Goal: Communication & Community: Ask a question

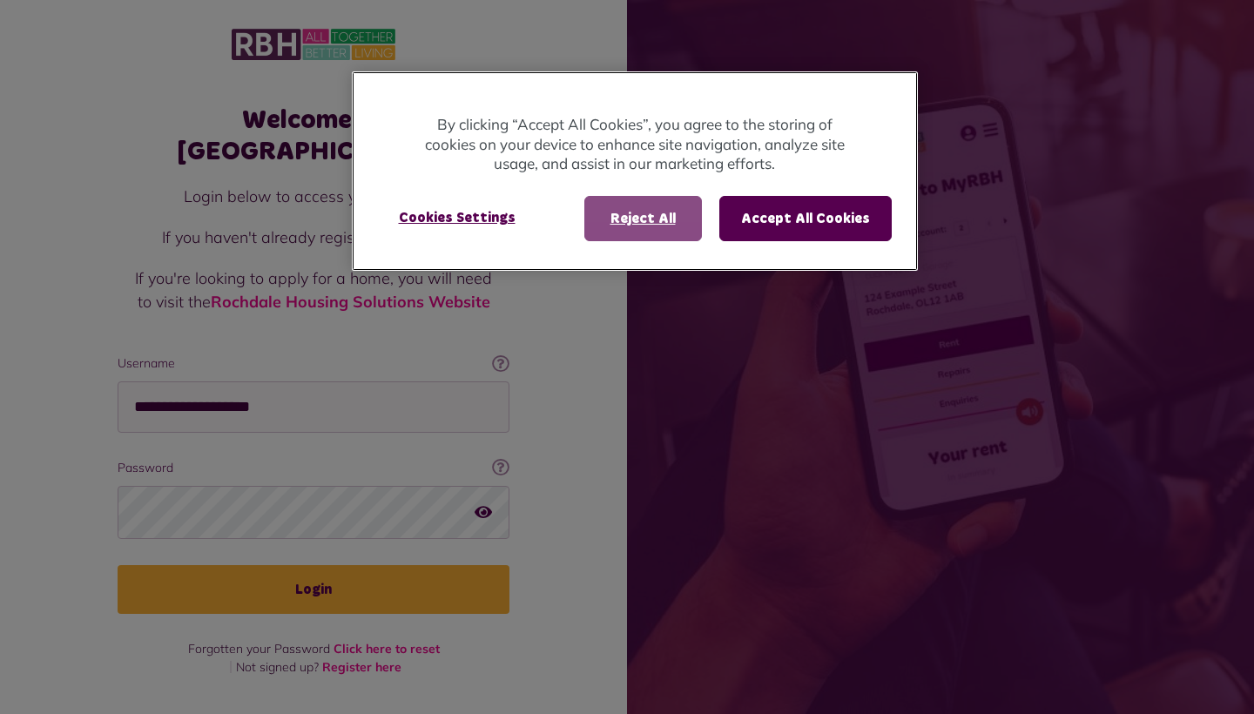
click at [644, 223] on button "Reject All" at bounding box center [643, 218] width 118 height 45
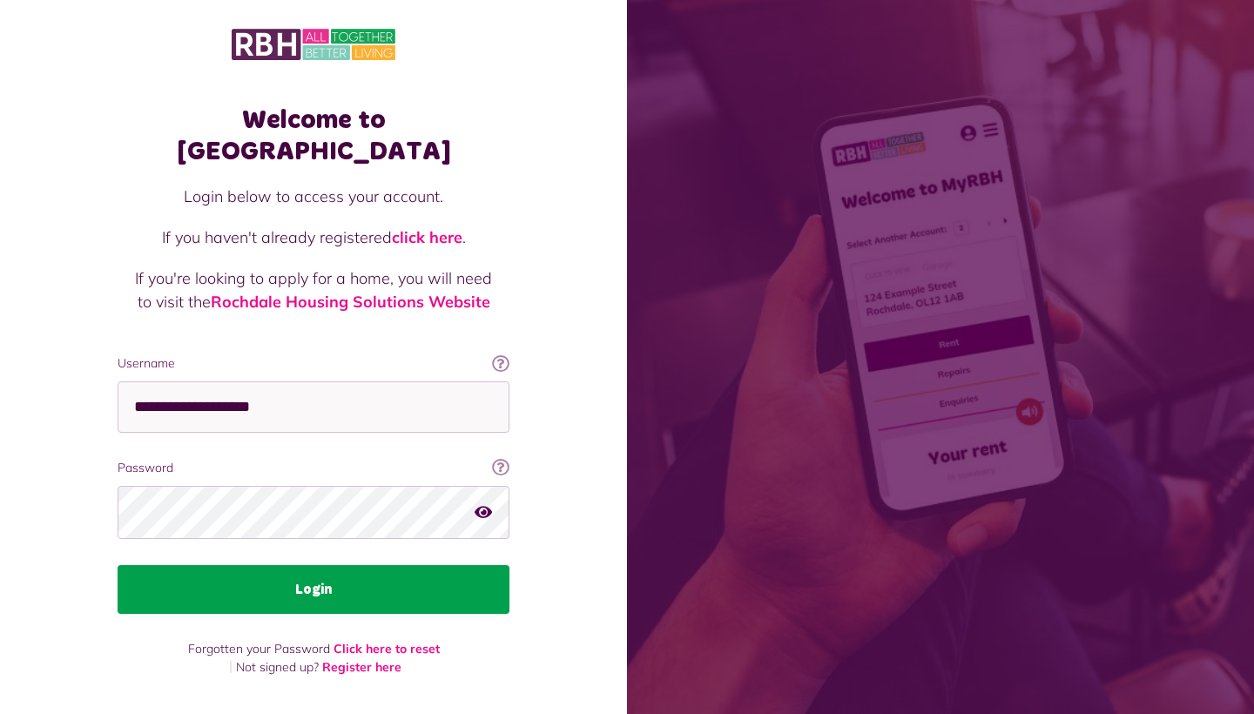
click at [395, 567] on button "Login" at bounding box center [314, 589] width 392 height 49
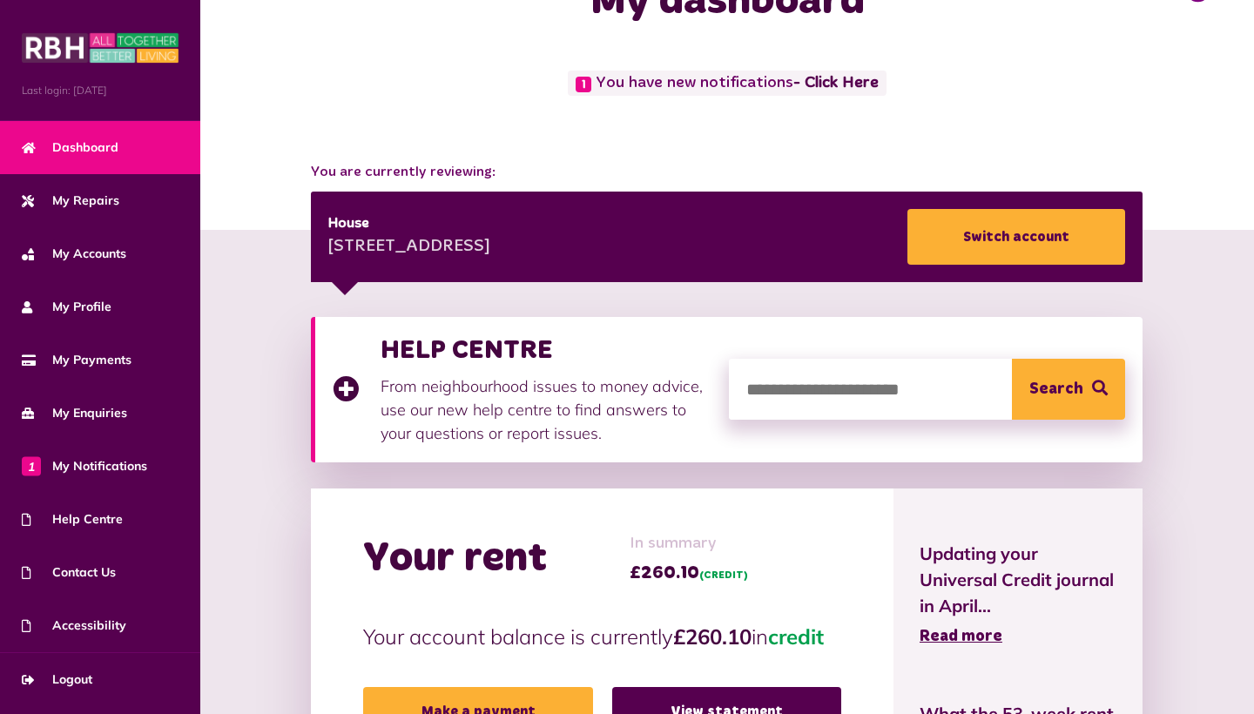
scroll to position [55, 0]
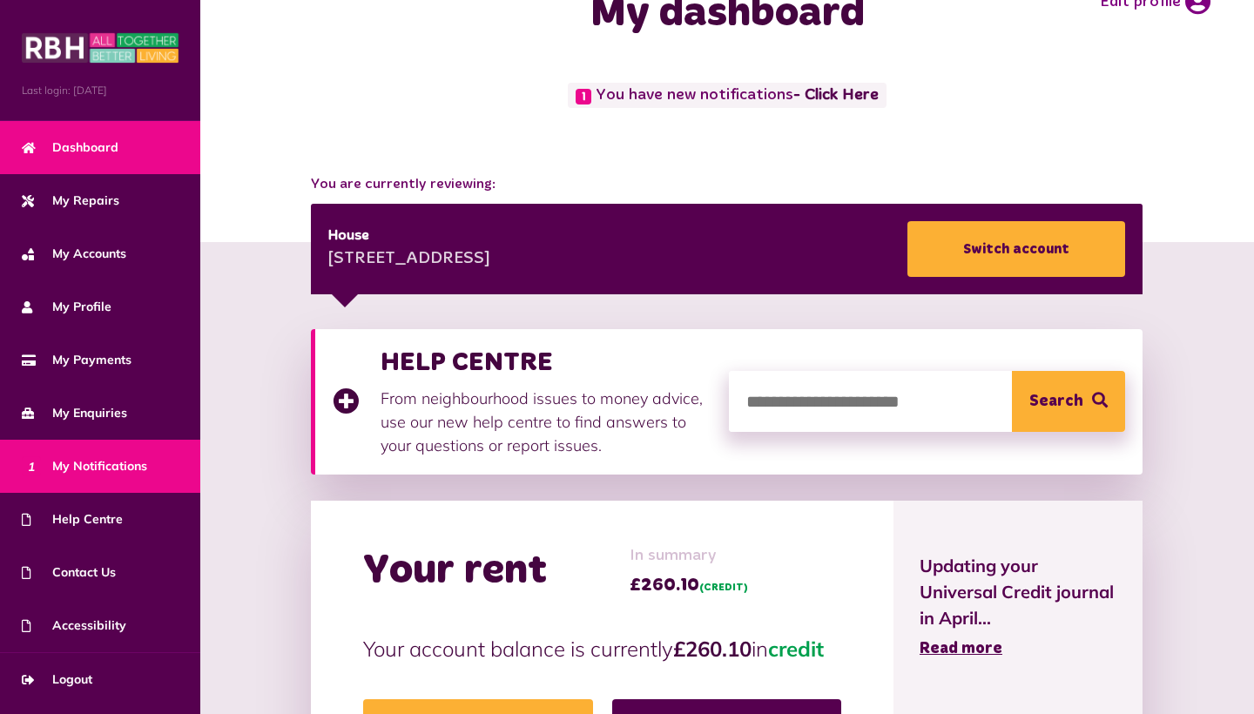
click at [115, 460] on span "1 My Notifications" at bounding box center [84, 466] width 125 height 18
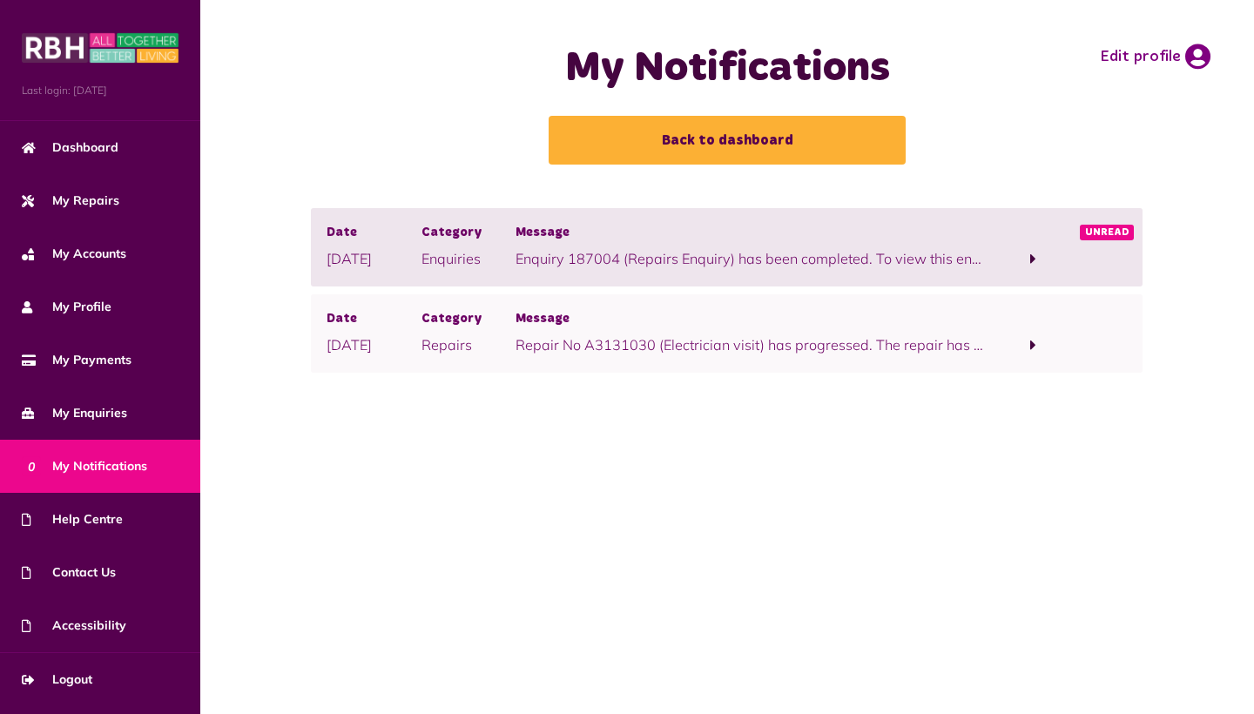
click at [1038, 258] on span at bounding box center [1033, 259] width 94 height 24
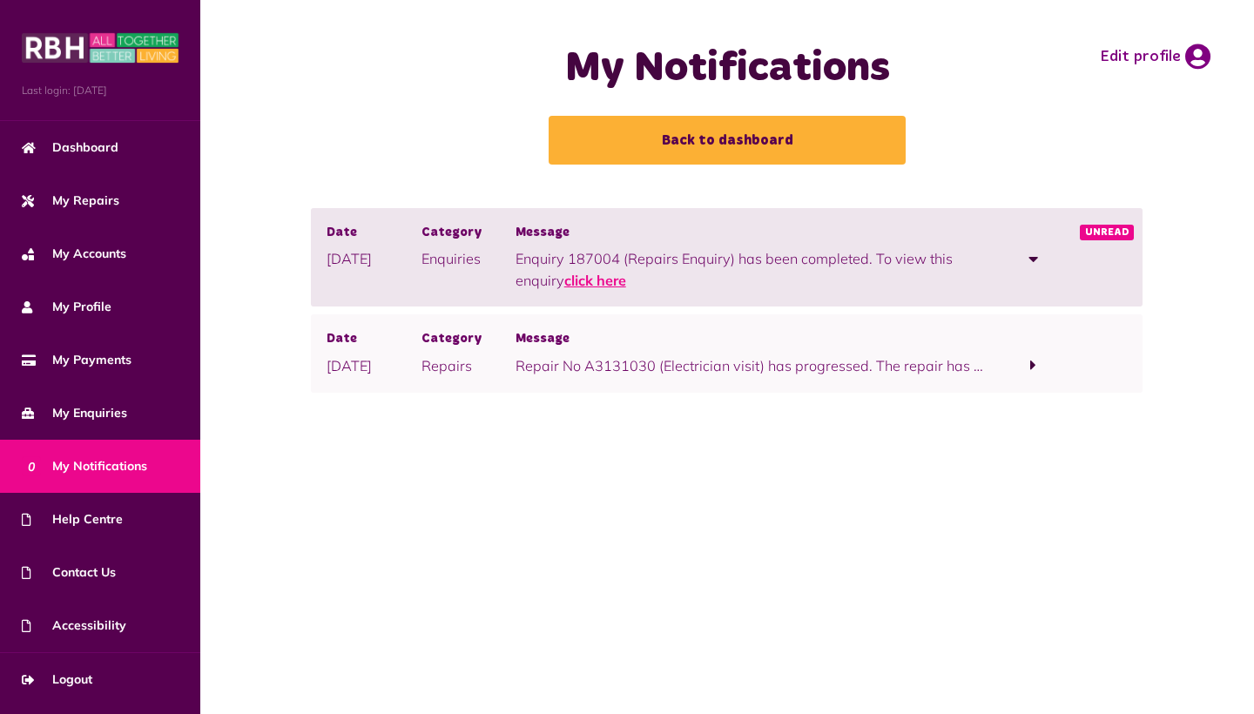
click at [610, 275] on link "click here" at bounding box center [595, 280] width 62 height 17
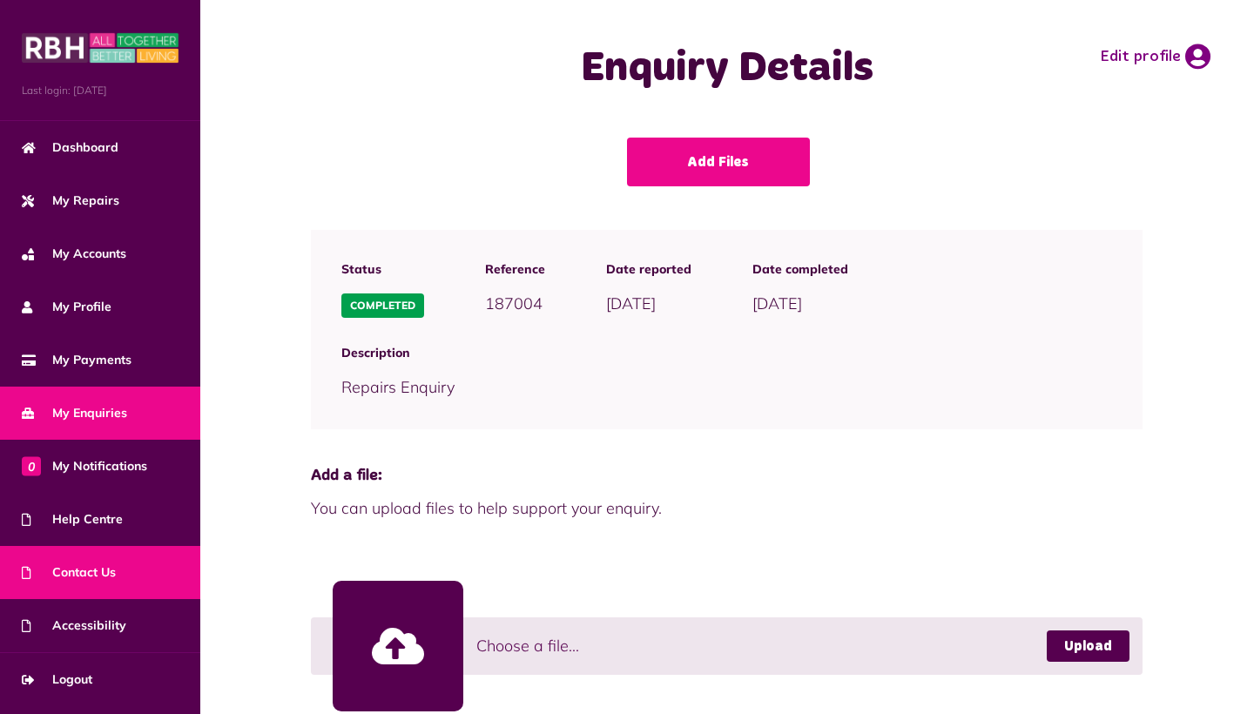
click at [89, 580] on span "Contact Us" at bounding box center [69, 573] width 94 height 18
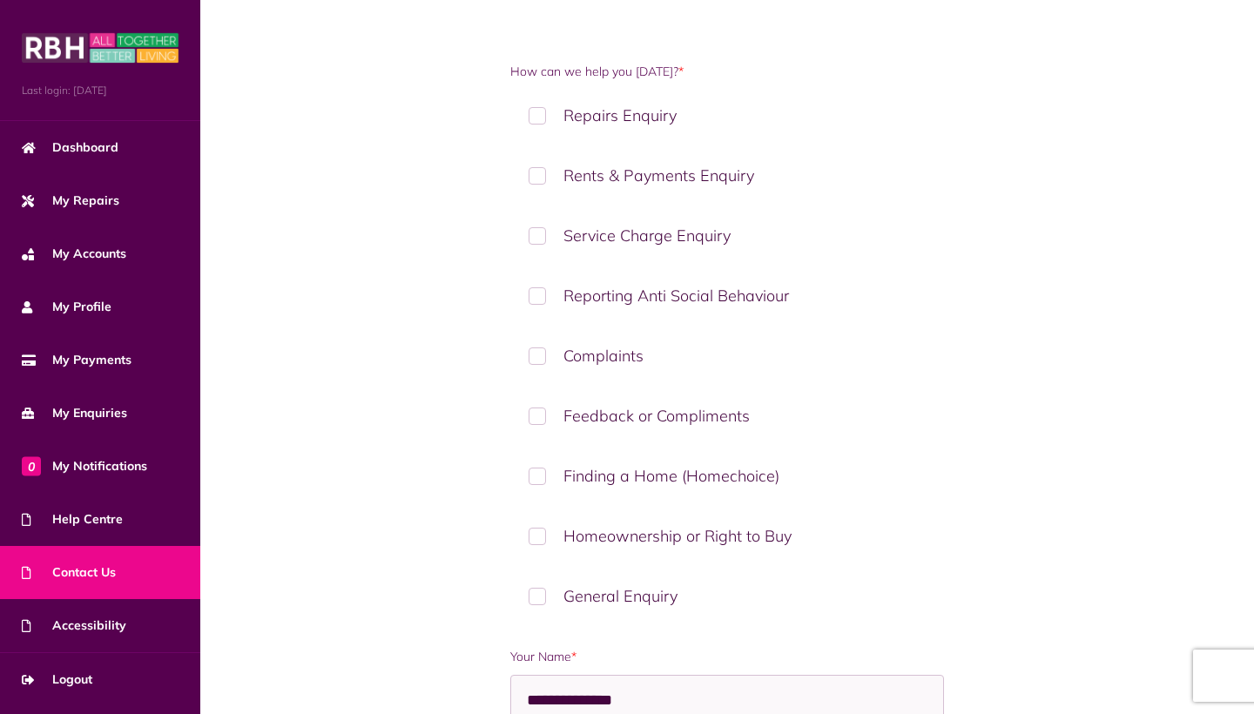
scroll to position [233, 0]
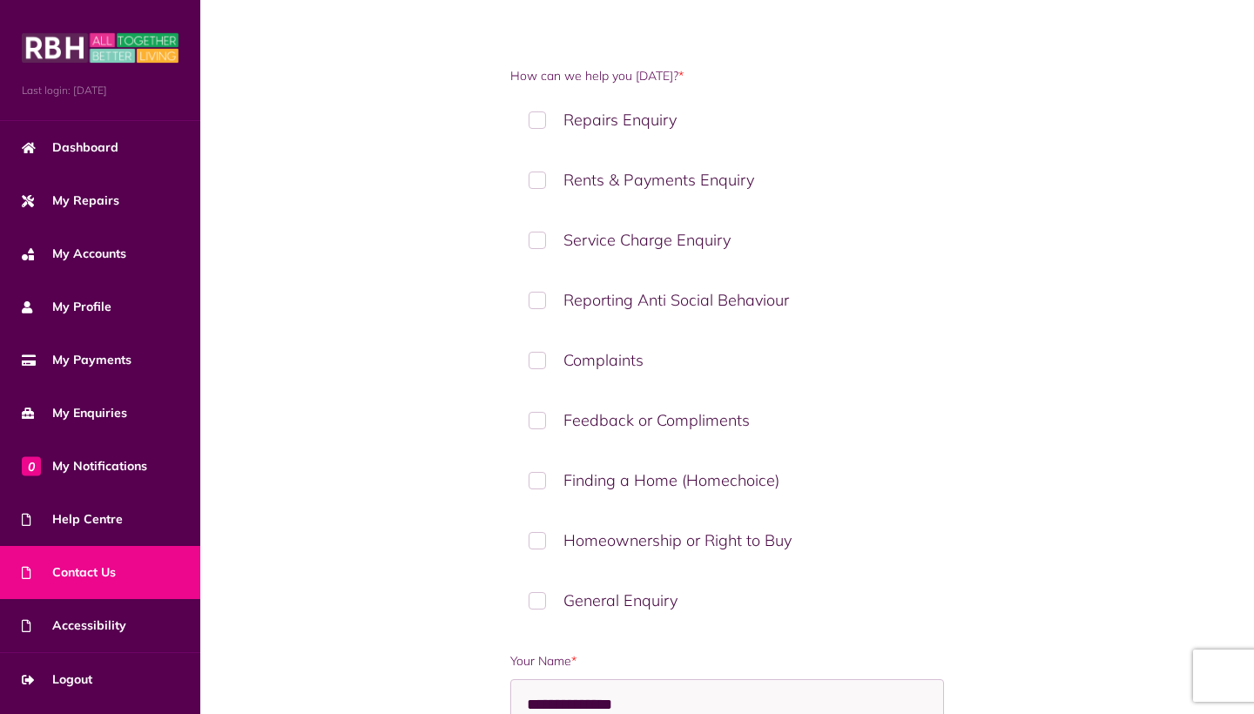
click at [545, 604] on label "General Enquiry" at bounding box center [727, 600] width 434 height 51
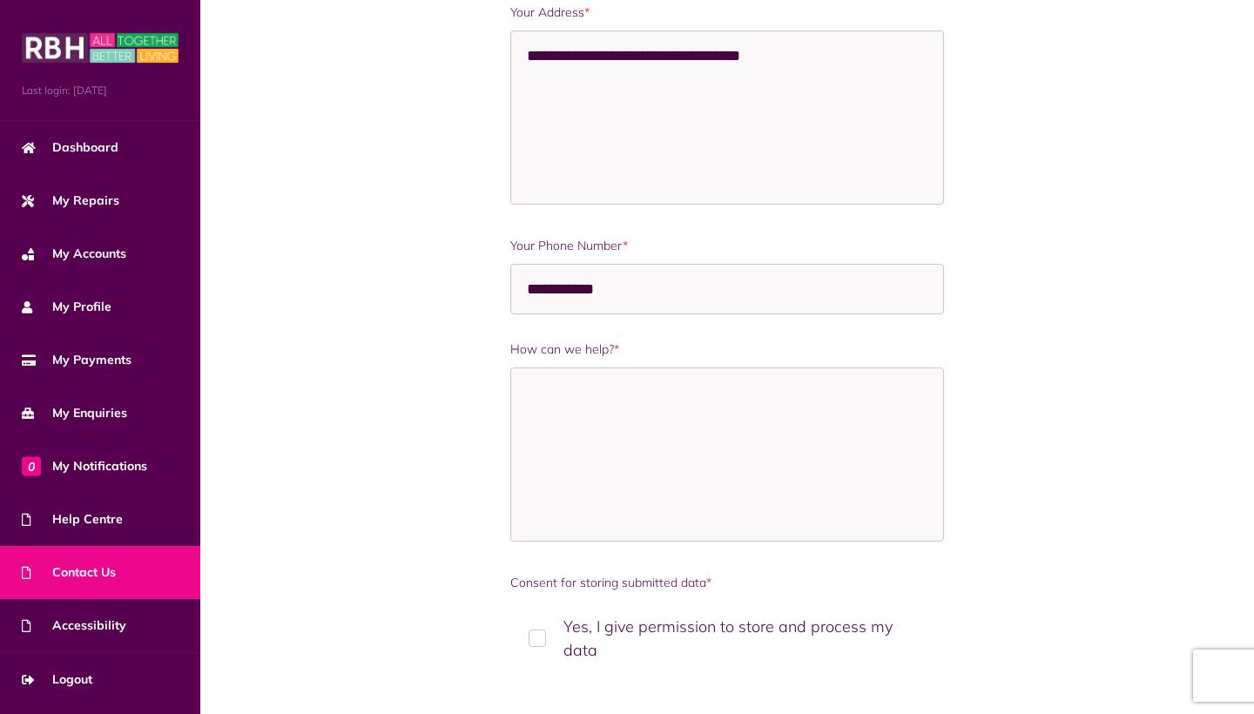
scroll to position [1156, 0]
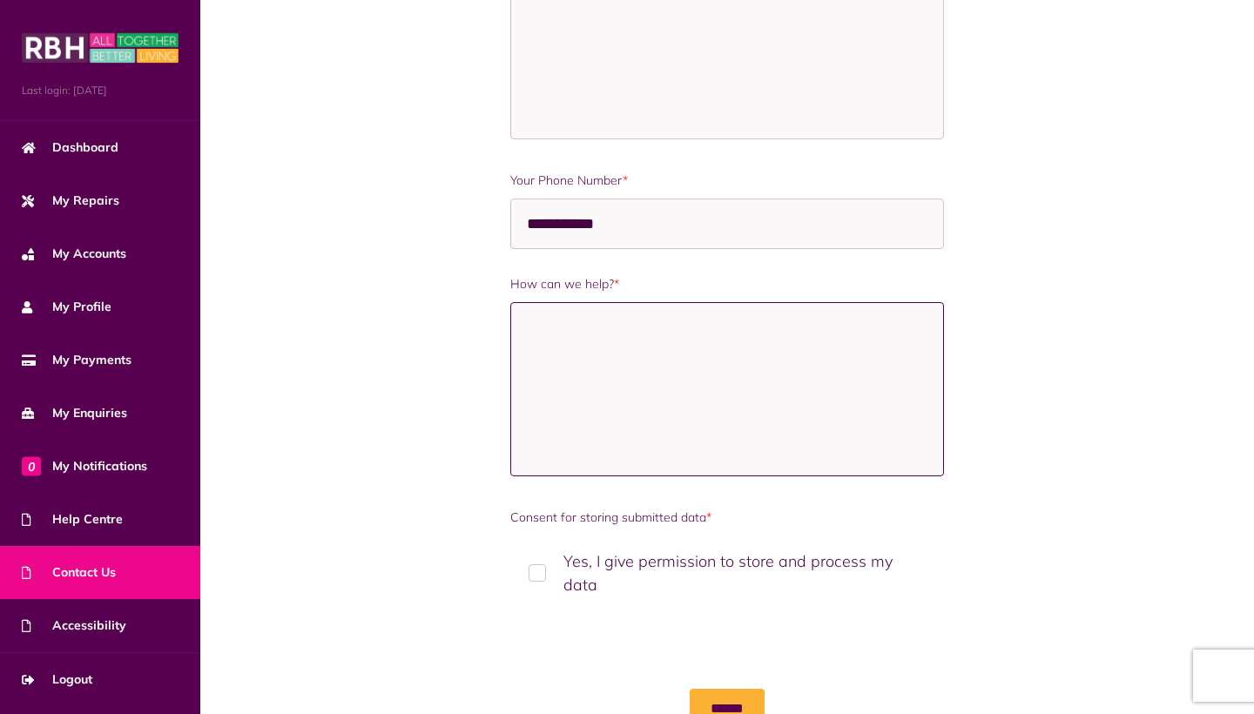
click at [740, 382] on textarea "How can we help? *" at bounding box center [727, 389] width 434 height 174
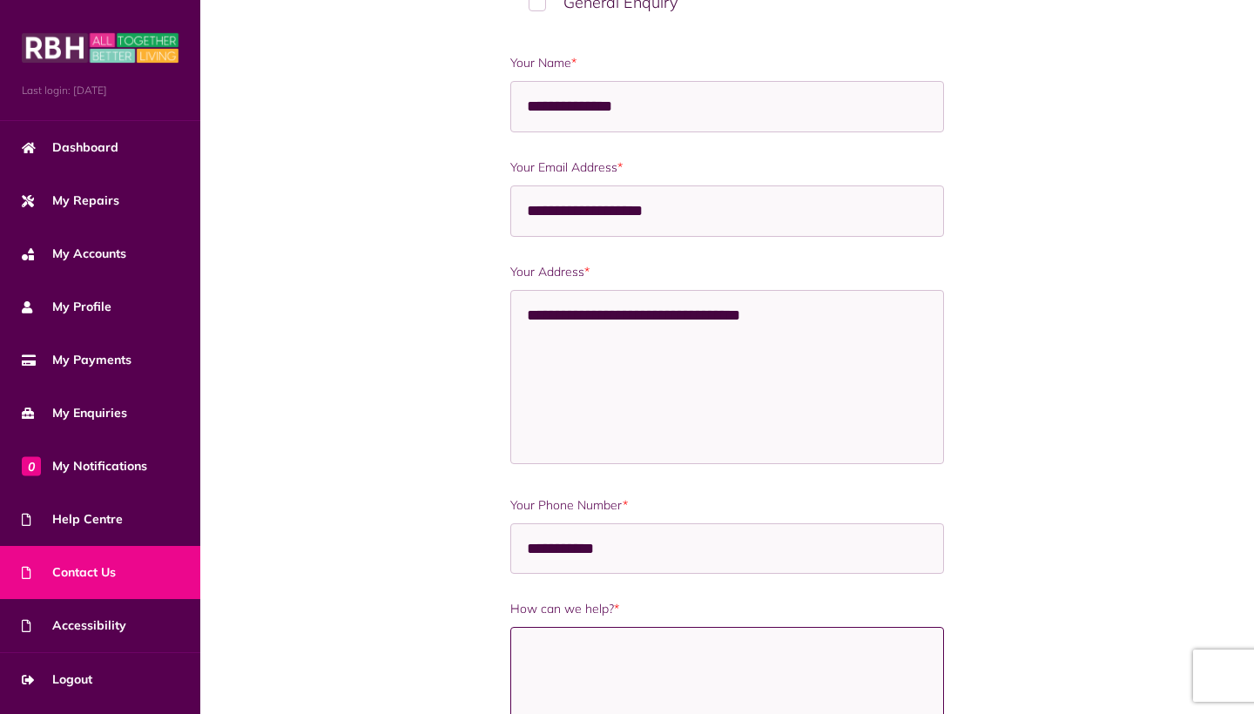
scroll to position [1088, 0]
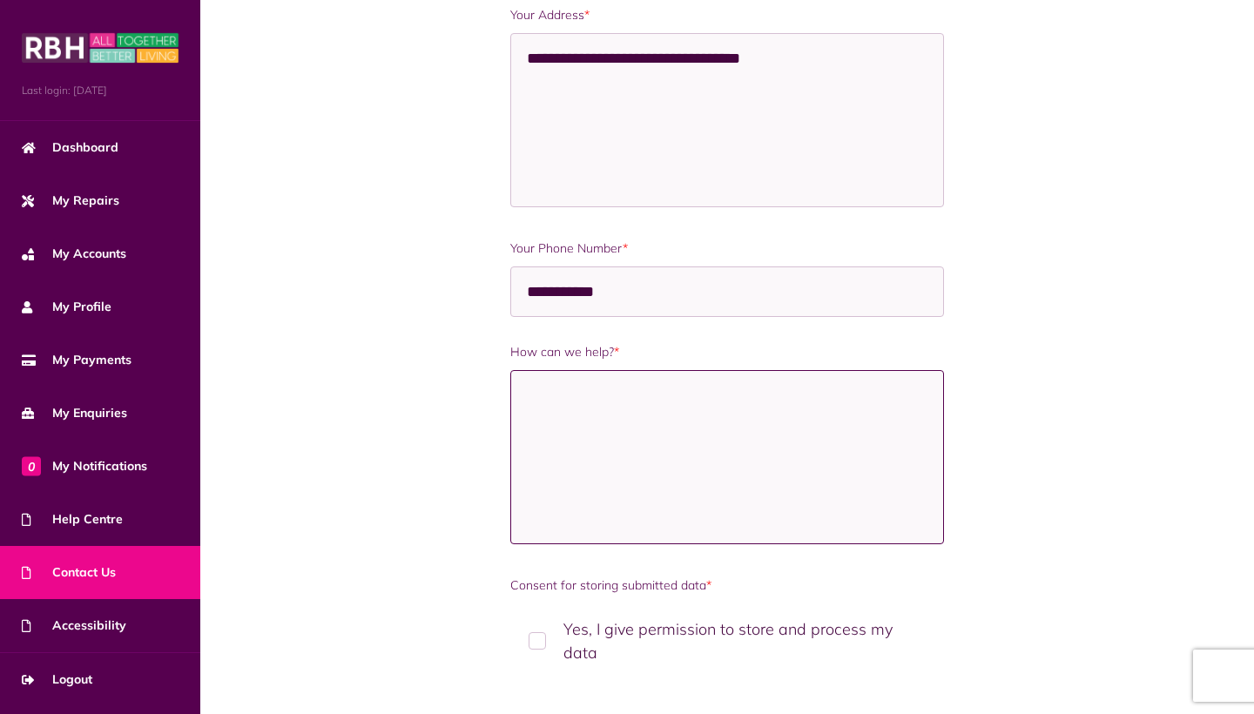
click at [667, 428] on textarea "How can we help? *" at bounding box center [727, 457] width 434 height 174
paste textarea "**********"
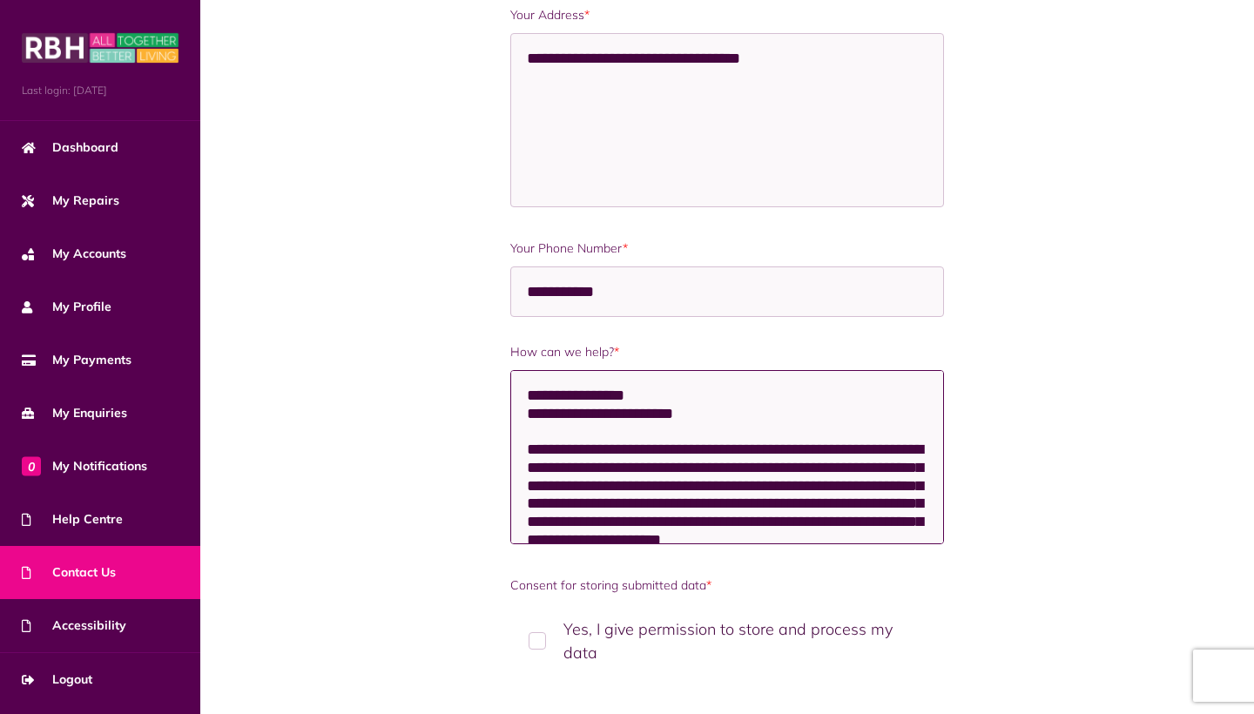
scroll to position [0, 0]
click at [708, 421] on textarea "**********" at bounding box center [727, 457] width 434 height 174
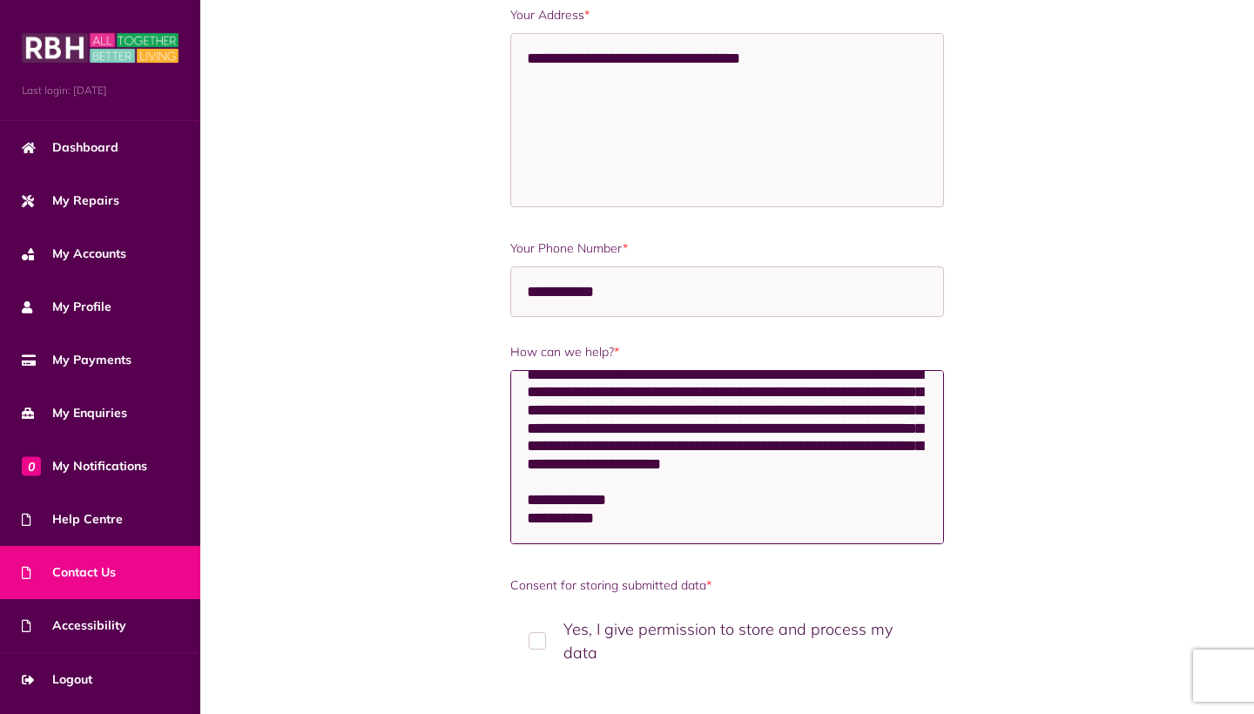
scroll to position [68, 0]
type textarea "**********"
click at [541, 638] on label "Yes, I give permission to store and process my data" at bounding box center [727, 641] width 434 height 75
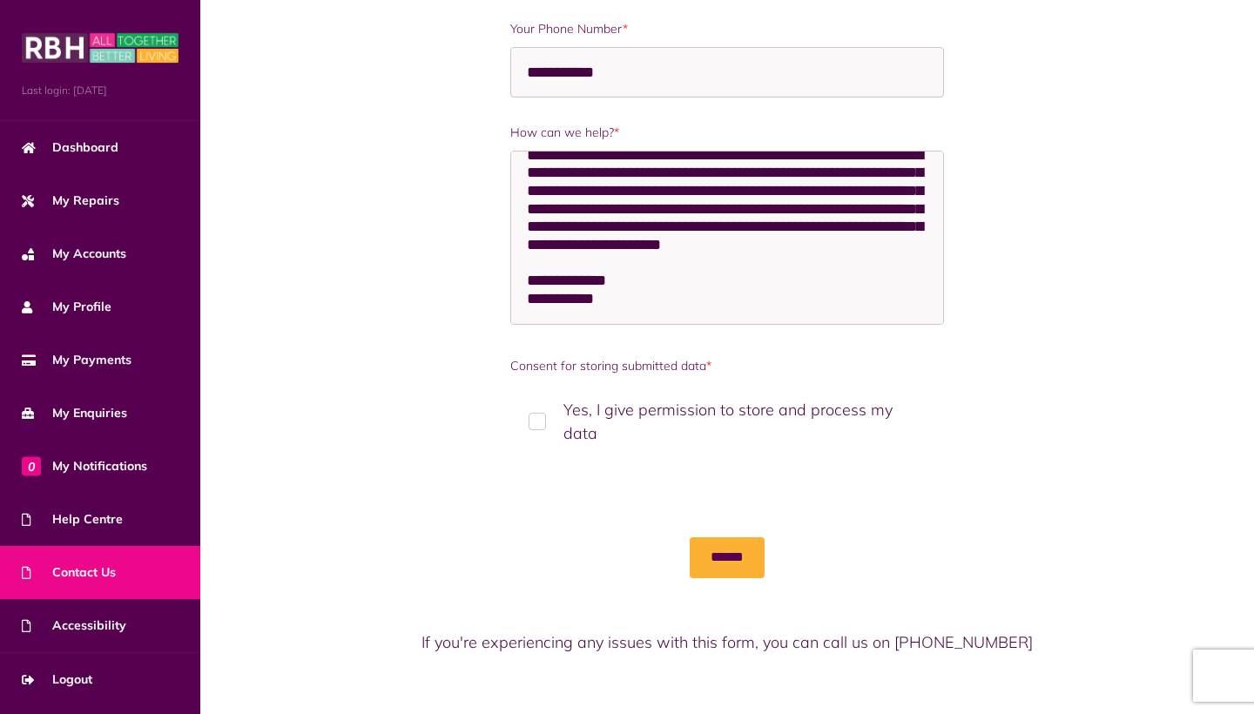
scroll to position [1307, 0]
click at [736, 540] on input "******" at bounding box center [727, 558] width 75 height 40
